Goal: Task Accomplishment & Management: Manage account settings

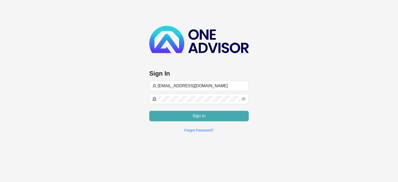
type input "[EMAIL_ADDRESS][DOMAIN_NAME]"
click at [170, 116] on button "Sign In" at bounding box center [199, 116] width 100 height 10
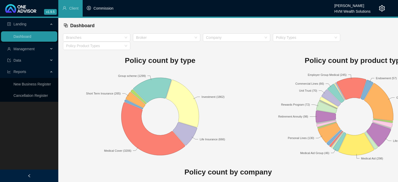
click at [108, 10] on span "Commission" at bounding box center [104, 8] width 20 height 4
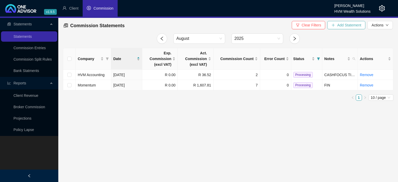
click at [343, 28] on button "Add Statement" at bounding box center [347, 25] width 38 height 8
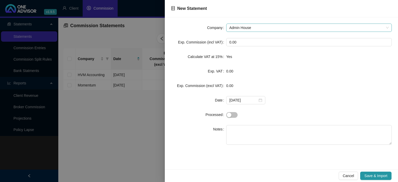
click at [255, 26] on span "Admin House" at bounding box center [309, 28] width 159 height 8
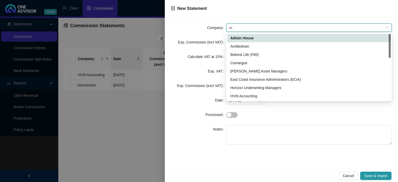
type input "me"
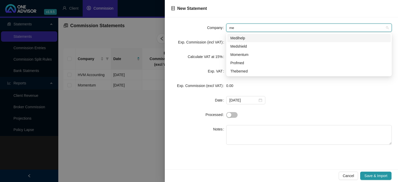
click at [243, 39] on div "Medihelp" at bounding box center [309, 38] width 157 height 6
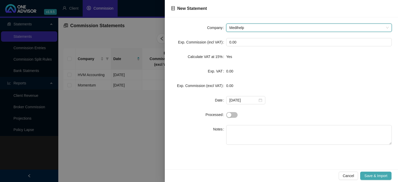
click at [369, 177] on span "Save & Import" at bounding box center [376, 176] width 23 height 6
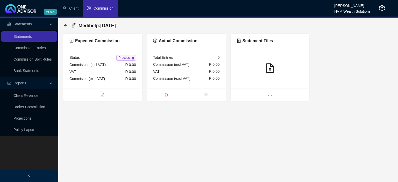
click at [257, 93] on span "upload" at bounding box center [270, 96] width 79 height 6
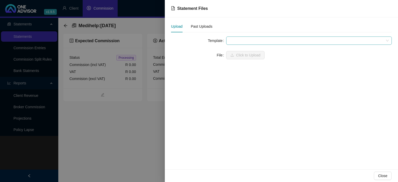
click at [235, 38] on span at bounding box center [309, 41] width 159 height 8
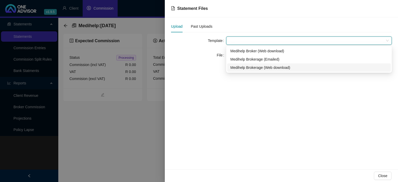
click at [236, 67] on div "Medihelp Brokerage (Web download)" at bounding box center [309, 68] width 157 height 6
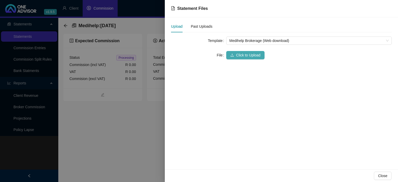
click at [231, 55] on icon "upload" at bounding box center [233, 55] width 4 height 4
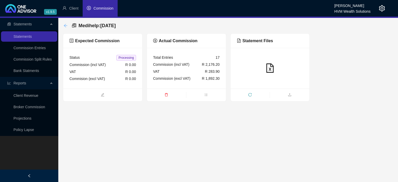
click at [65, 26] on icon "arrow-left" at bounding box center [66, 26] width 4 height 4
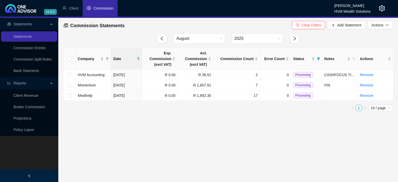
click at [382, 6] on icon "setting" at bounding box center [382, 8] width 6 height 6
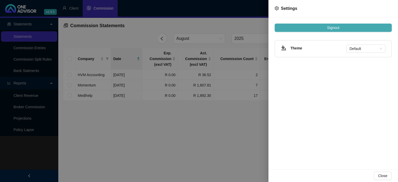
click at [331, 28] on span "Signout" at bounding box center [333, 28] width 12 height 6
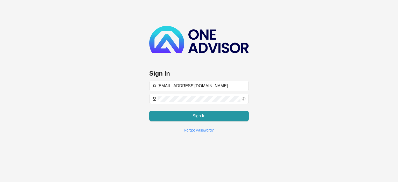
type input "[EMAIL_ADDRESS][DOMAIN_NAME]"
